Goal: Find specific page/section: Find specific page/section

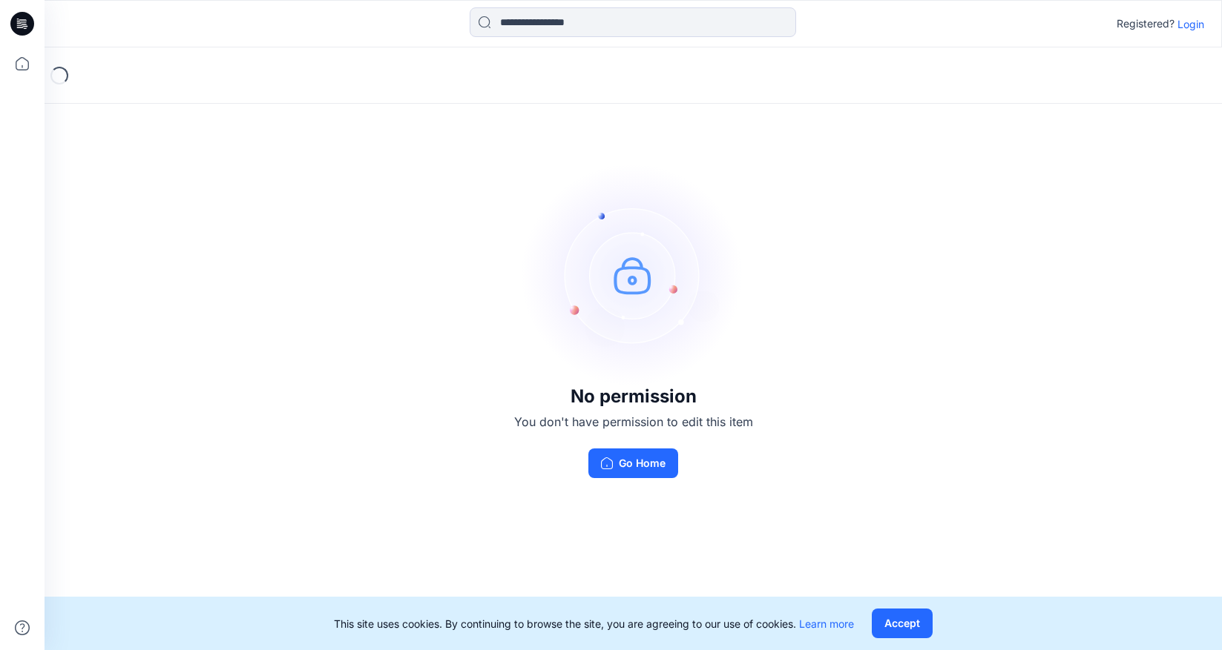
click at [1183, 28] on p "Login" at bounding box center [1190, 24] width 27 height 16
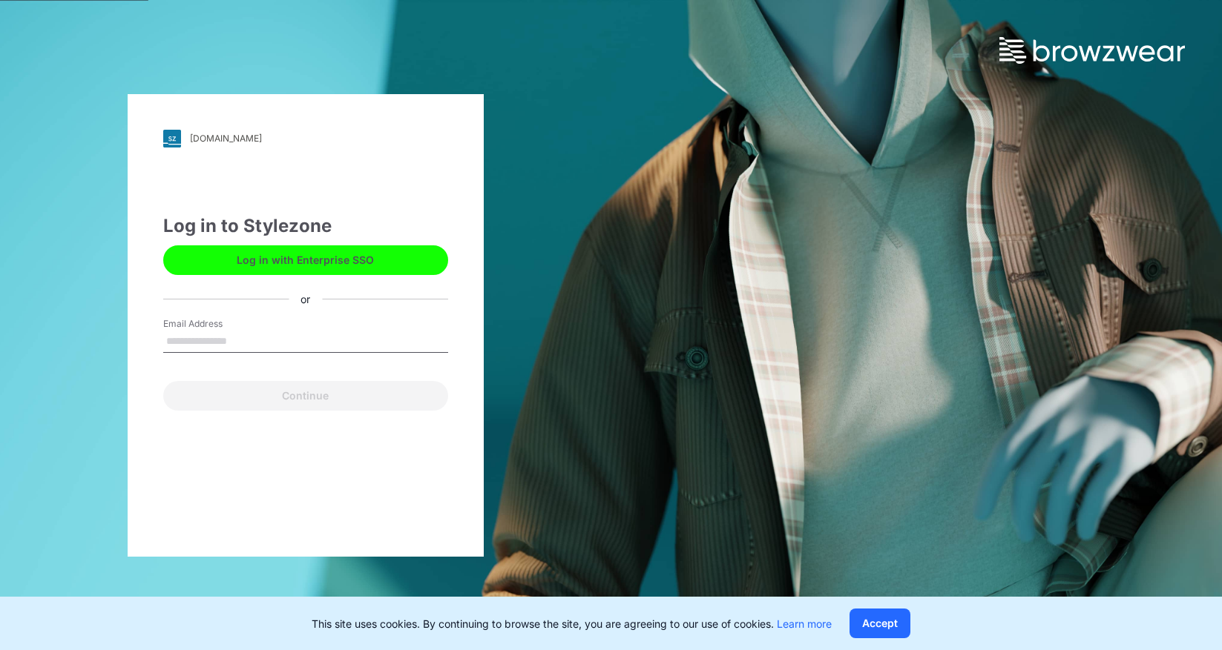
click at [336, 333] on input "Email Address" at bounding box center [305, 342] width 285 height 22
type input "**********"
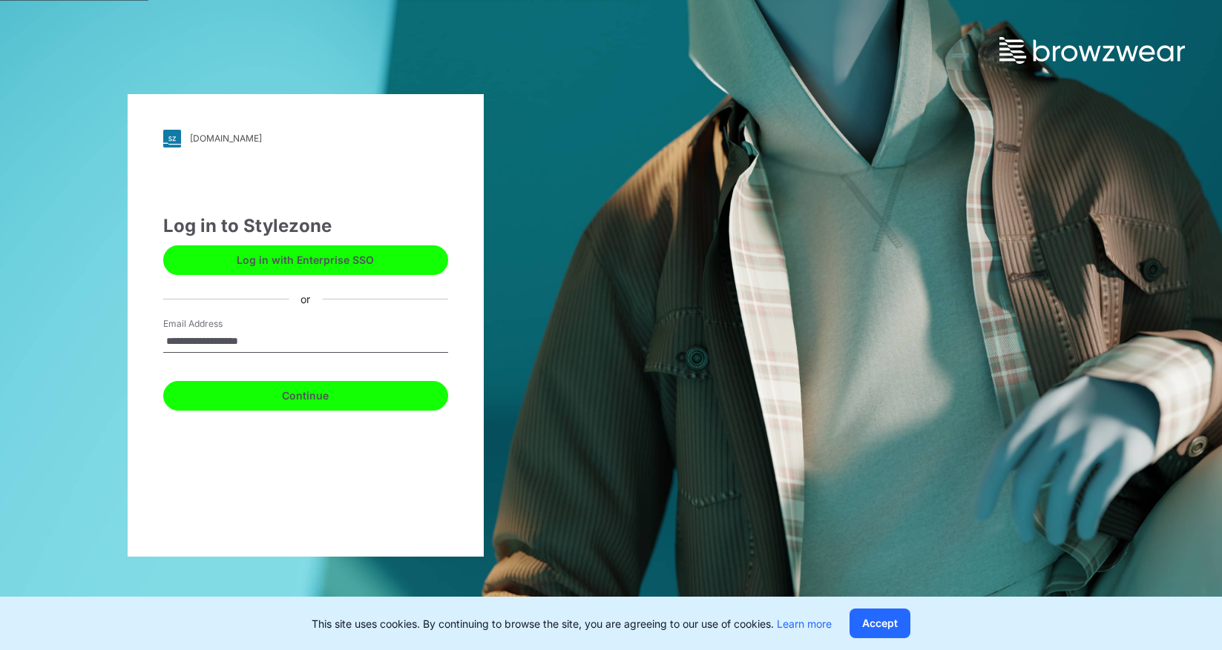
click at [321, 391] on button "Continue" at bounding box center [305, 396] width 285 height 30
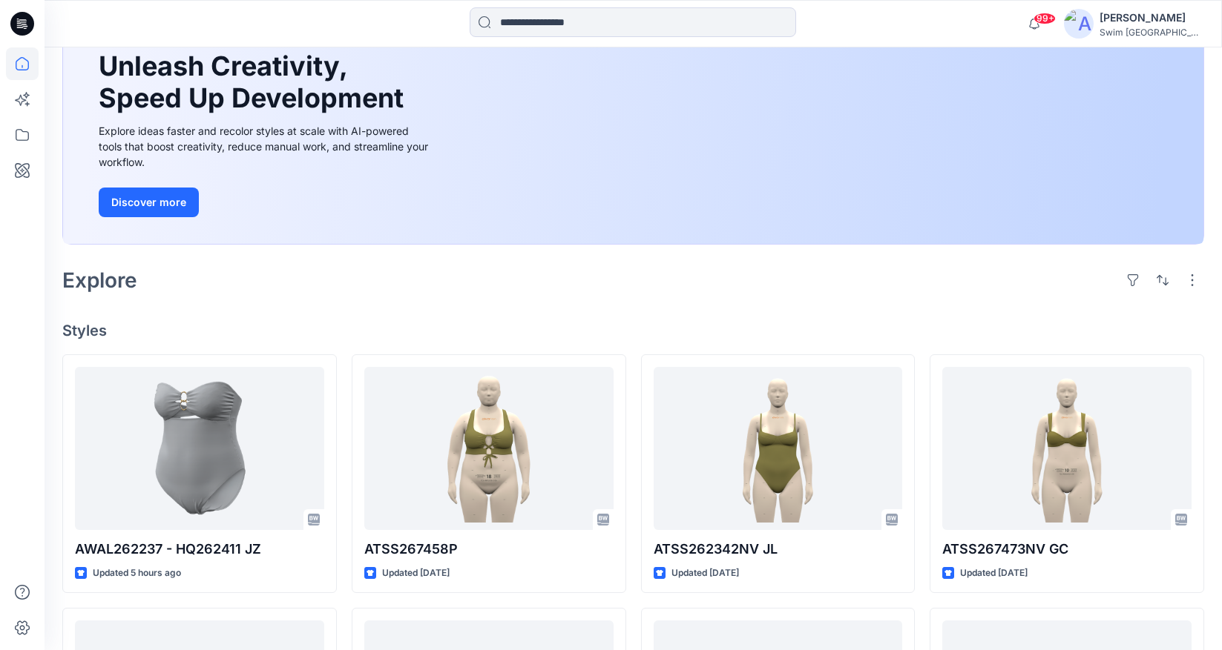
scroll to position [138, 0]
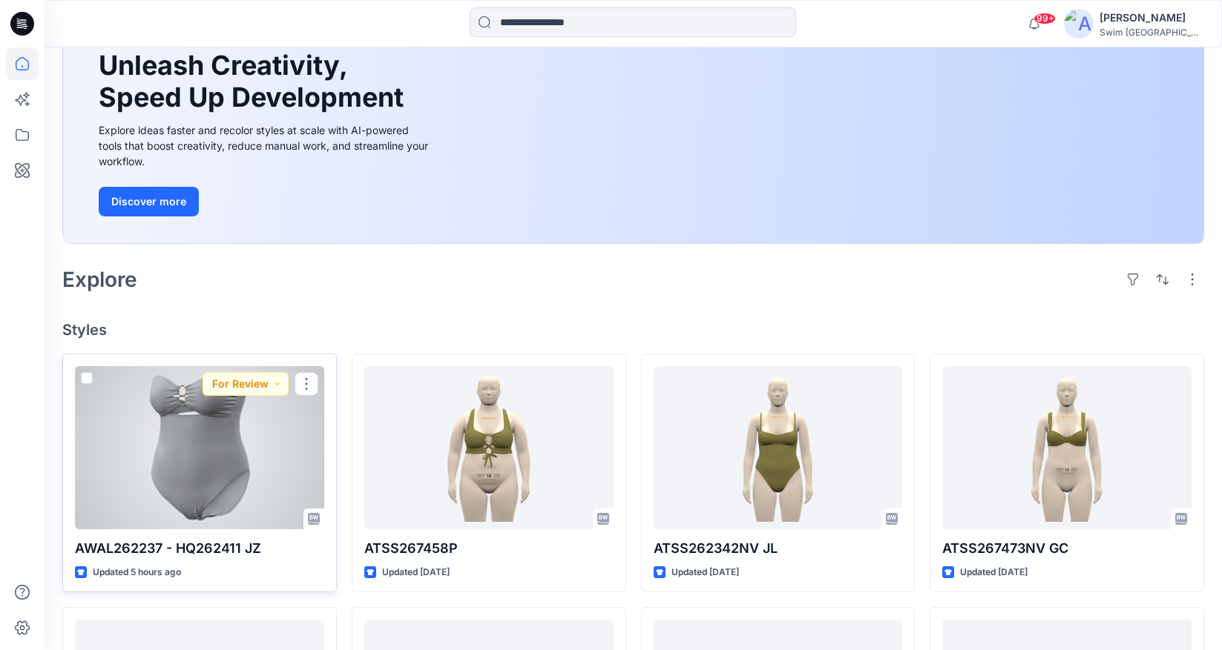
click at [213, 553] on p "AWAL262237 - HQ262411 JZ" at bounding box center [199, 548] width 249 height 21
click at [217, 507] on div at bounding box center [199, 447] width 249 height 163
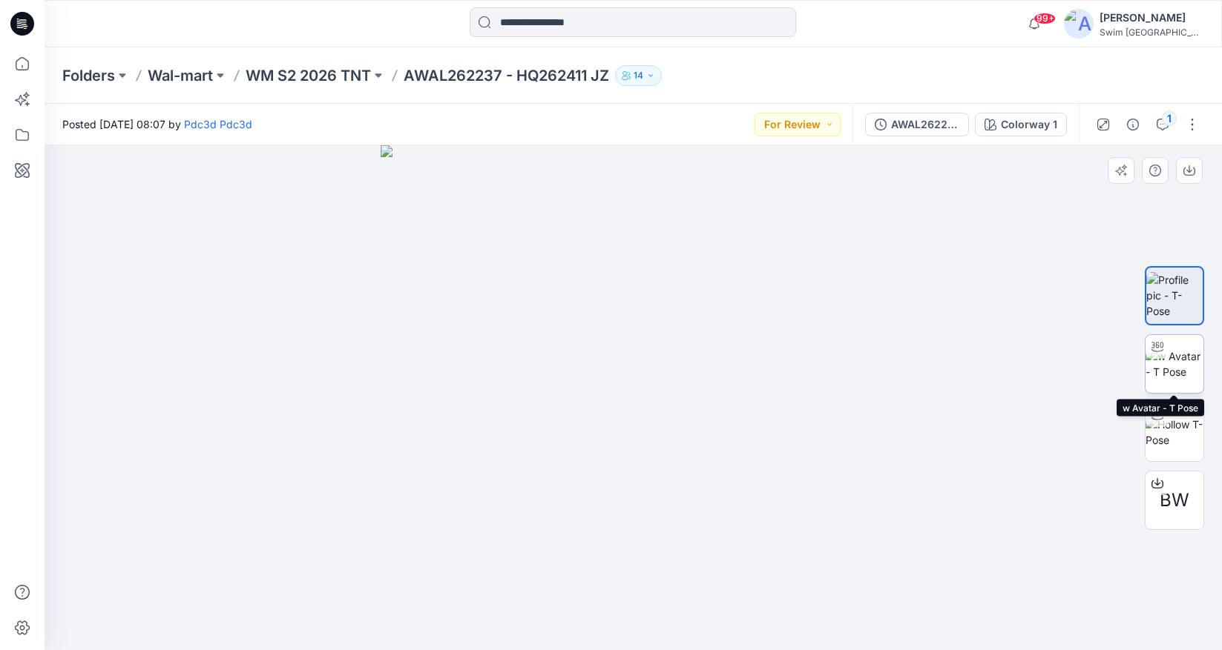
click at [1173, 363] on img at bounding box center [1174, 364] width 58 height 31
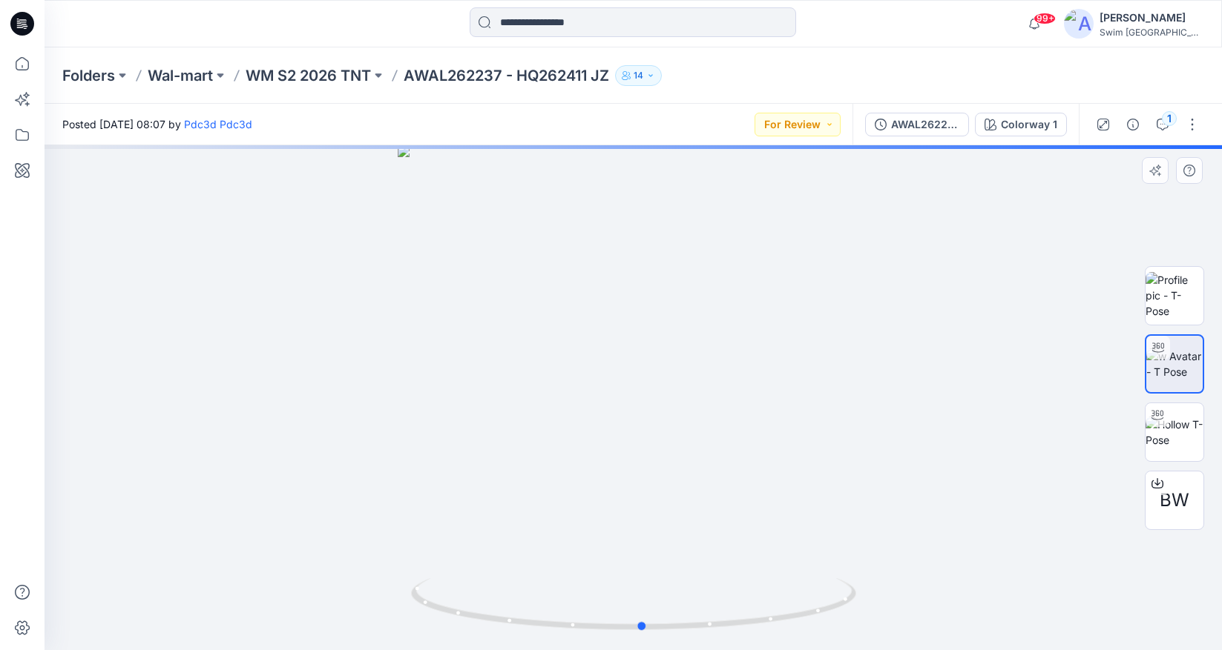
drag, startPoint x: 697, startPoint y: 338, endPoint x: 715, endPoint y: 419, distance: 82.8
click at [715, 421] on div at bounding box center [633, 397] width 1177 height 505
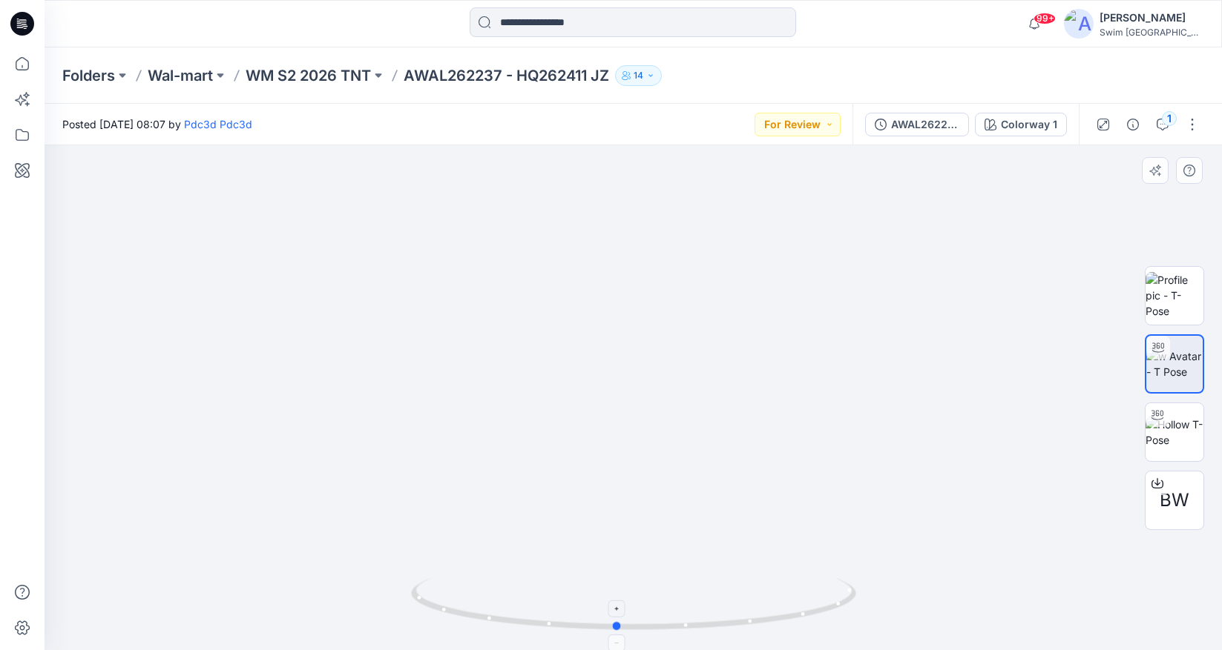
drag, startPoint x: 583, startPoint y: 630, endPoint x: 548, endPoint y: 610, distance: 39.8
click at [548, 610] on icon at bounding box center [635, 607] width 449 height 56
drag, startPoint x: 533, startPoint y: 630, endPoint x: 584, endPoint y: 647, distance: 53.0
click at [584, 647] on div at bounding box center [633, 613] width 445 height 74
click at [1166, 294] on img at bounding box center [1174, 295] width 58 height 47
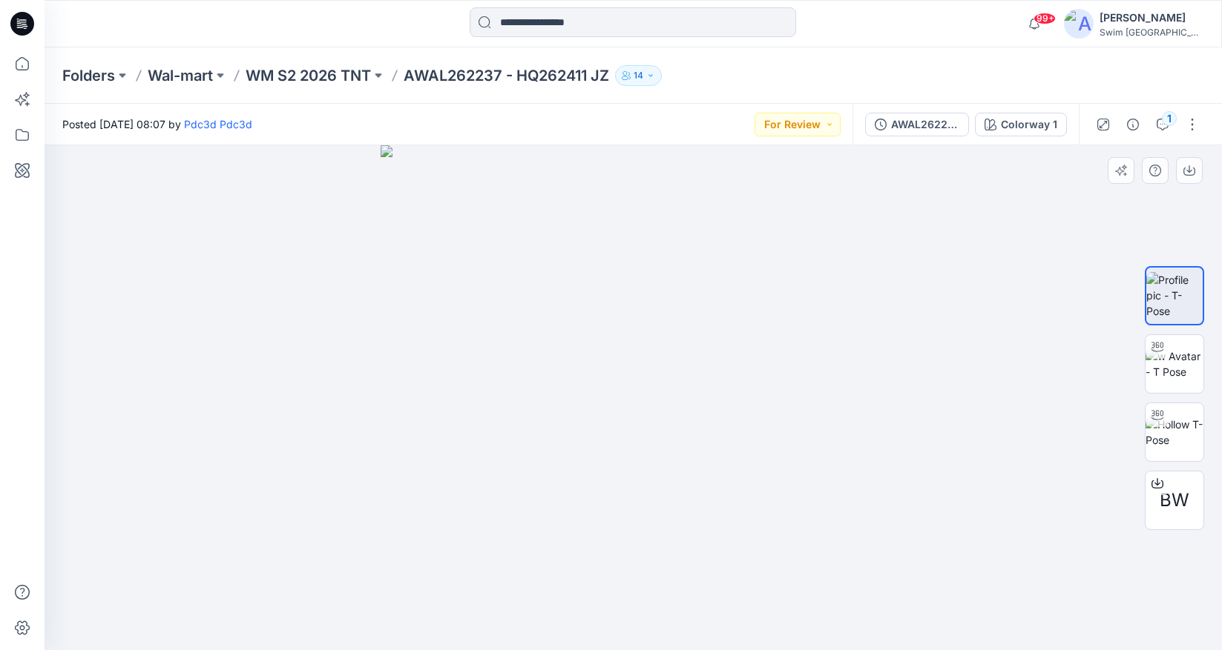
drag, startPoint x: 702, startPoint y: 573, endPoint x: 618, endPoint y: 532, distance: 93.2
click at [616, 533] on img at bounding box center [633, 397] width 505 height 505
click at [1180, 357] on img at bounding box center [1174, 364] width 58 height 31
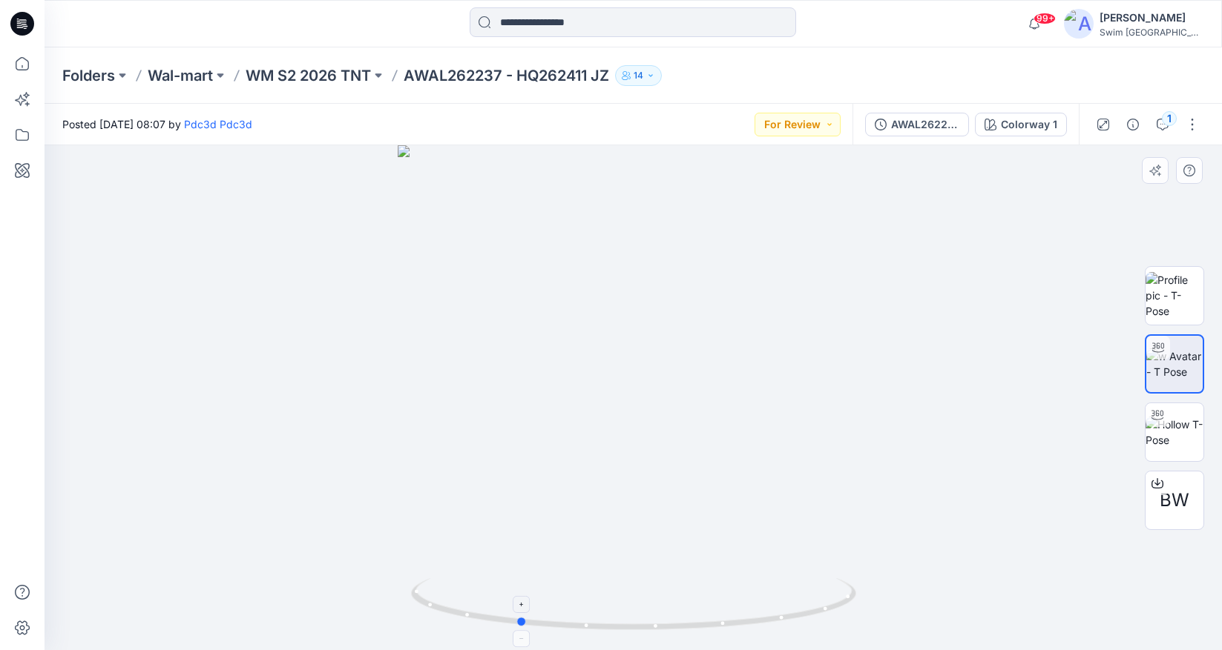
drag, startPoint x: 738, startPoint y: 409, endPoint x: 567, endPoint y: 608, distance: 262.5
click at [569, 608] on div at bounding box center [633, 397] width 1177 height 505
drag, startPoint x: 567, startPoint y: 605, endPoint x: 521, endPoint y: 601, distance: 46.2
click at [524, 602] on icon at bounding box center [635, 607] width 449 height 56
drag, startPoint x: 657, startPoint y: 432, endPoint x: 577, endPoint y: 564, distance: 153.8
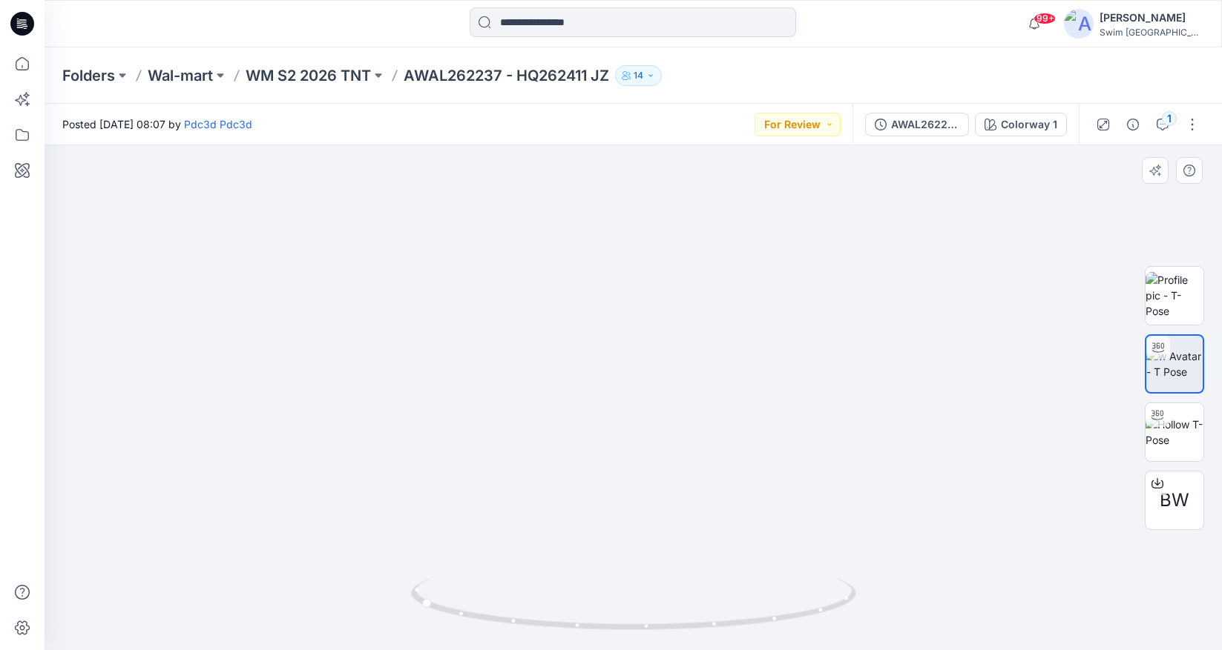
click at [576, 564] on img at bounding box center [552, 57] width 1986 height 1187
click at [722, 65] on div "Folders Wal-mart WM S2 2026 TNT AWAL262237 - HQ262411 JZ 14" at bounding box center [575, 75] width 1026 height 21
click at [682, 31] on input at bounding box center [633, 22] width 326 height 30
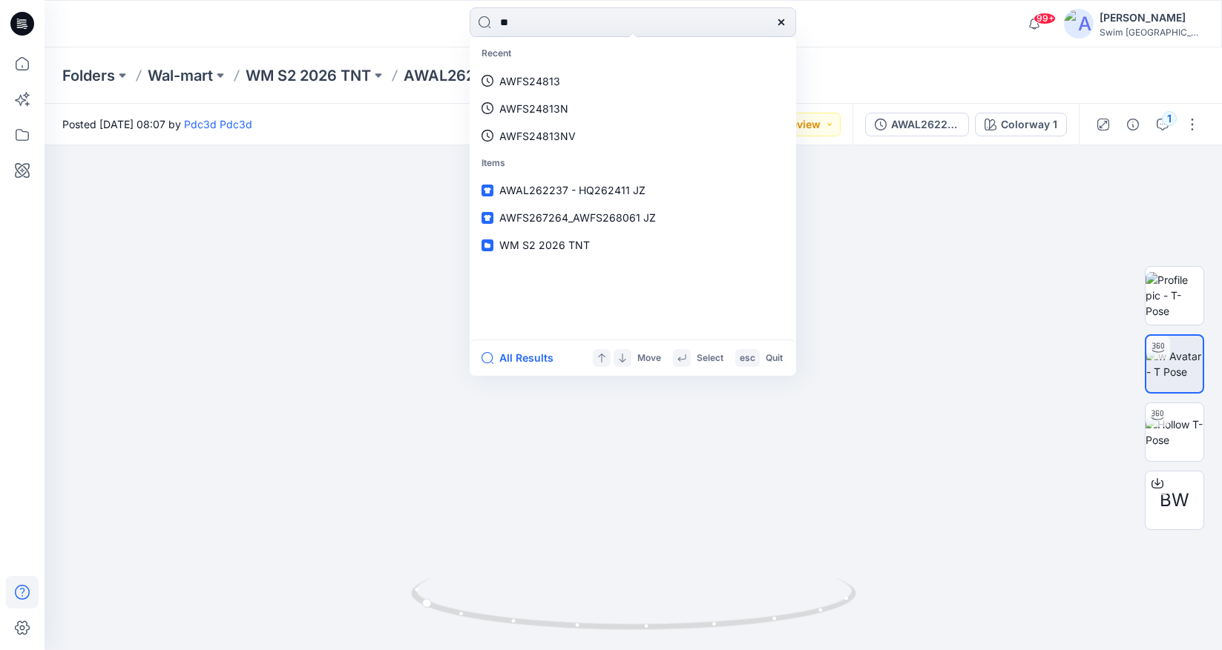
type input "**"
